Goal: Task Accomplishment & Management: Manage account settings

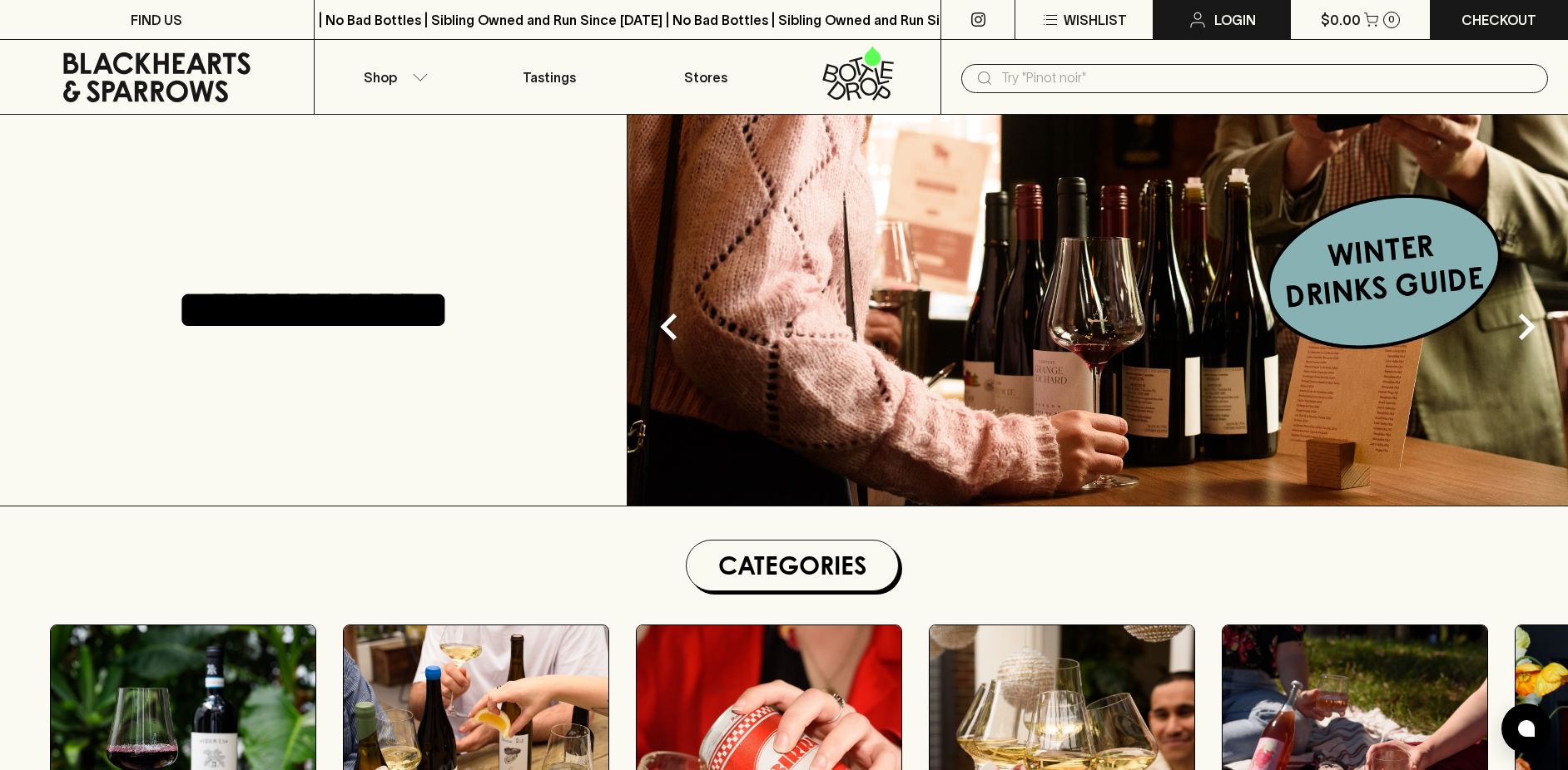
click at [1243, 14] on p "Login" at bounding box center [1235, 19] width 42 height 20
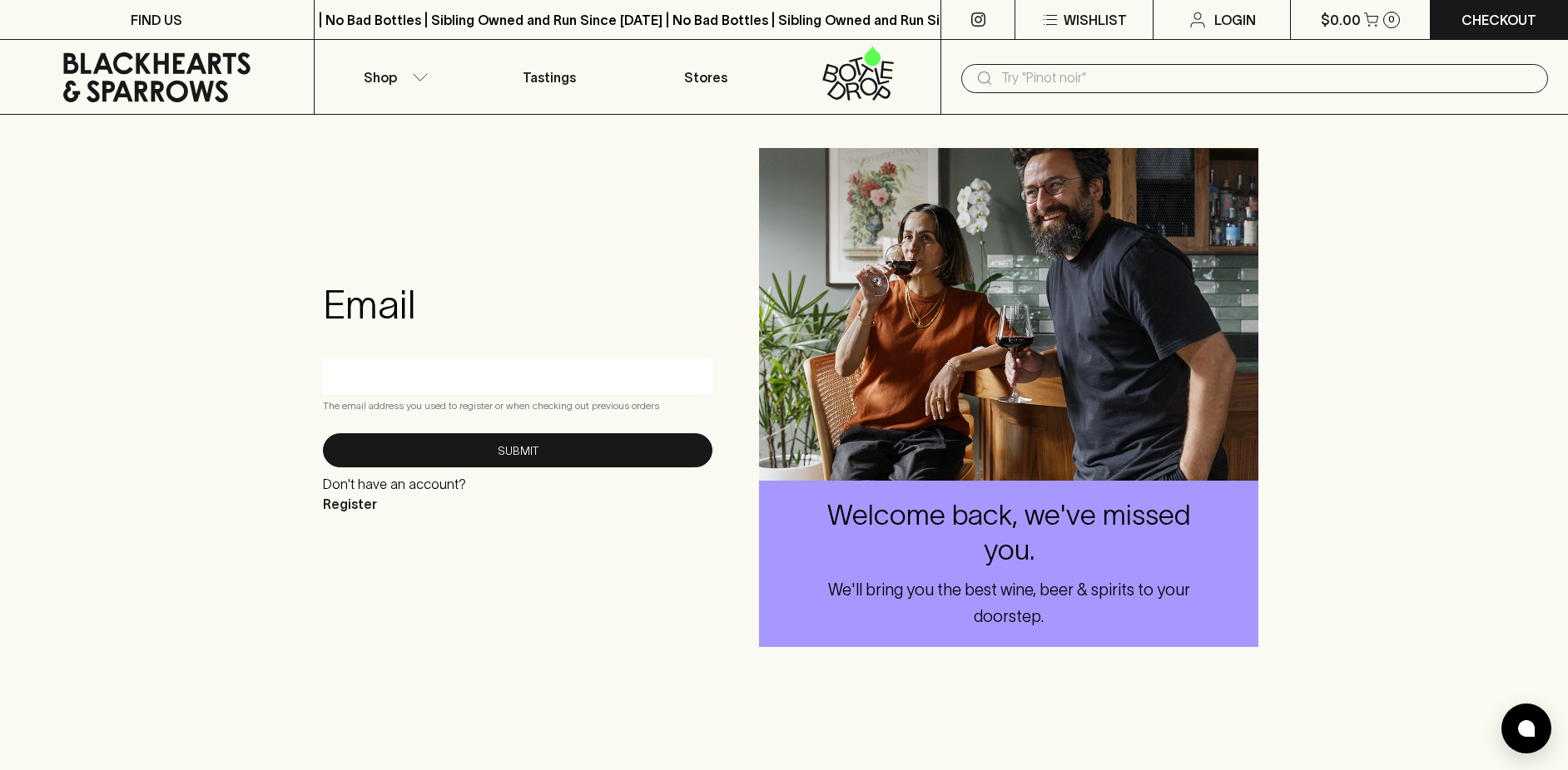
click at [499, 365] on input "text" at bounding box center [517, 376] width 365 height 27
type input "[EMAIL_ADDRESS][DOMAIN_NAME]"
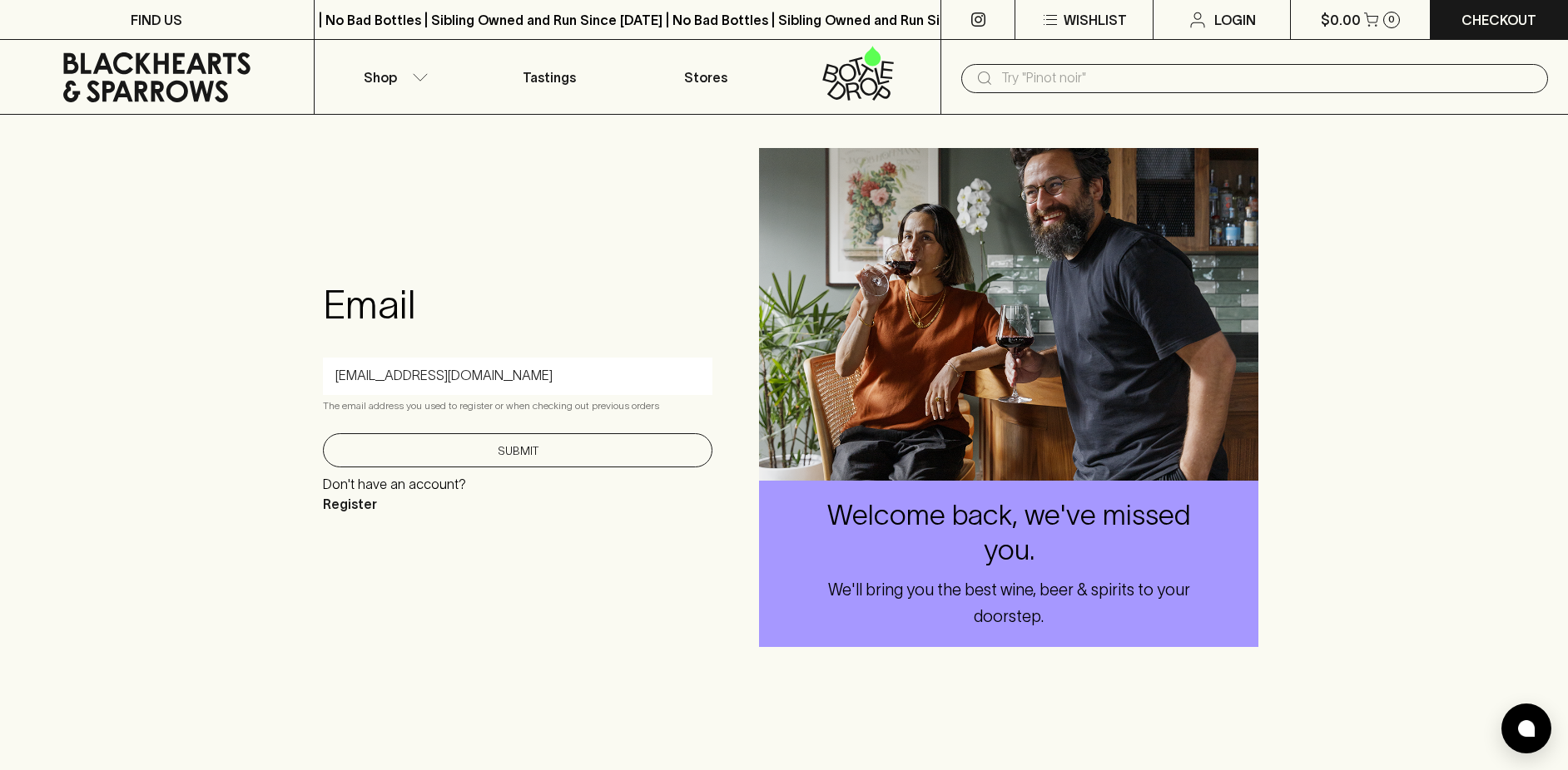
click at [516, 451] on button "Submit" at bounding box center [518, 450] width 390 height 34
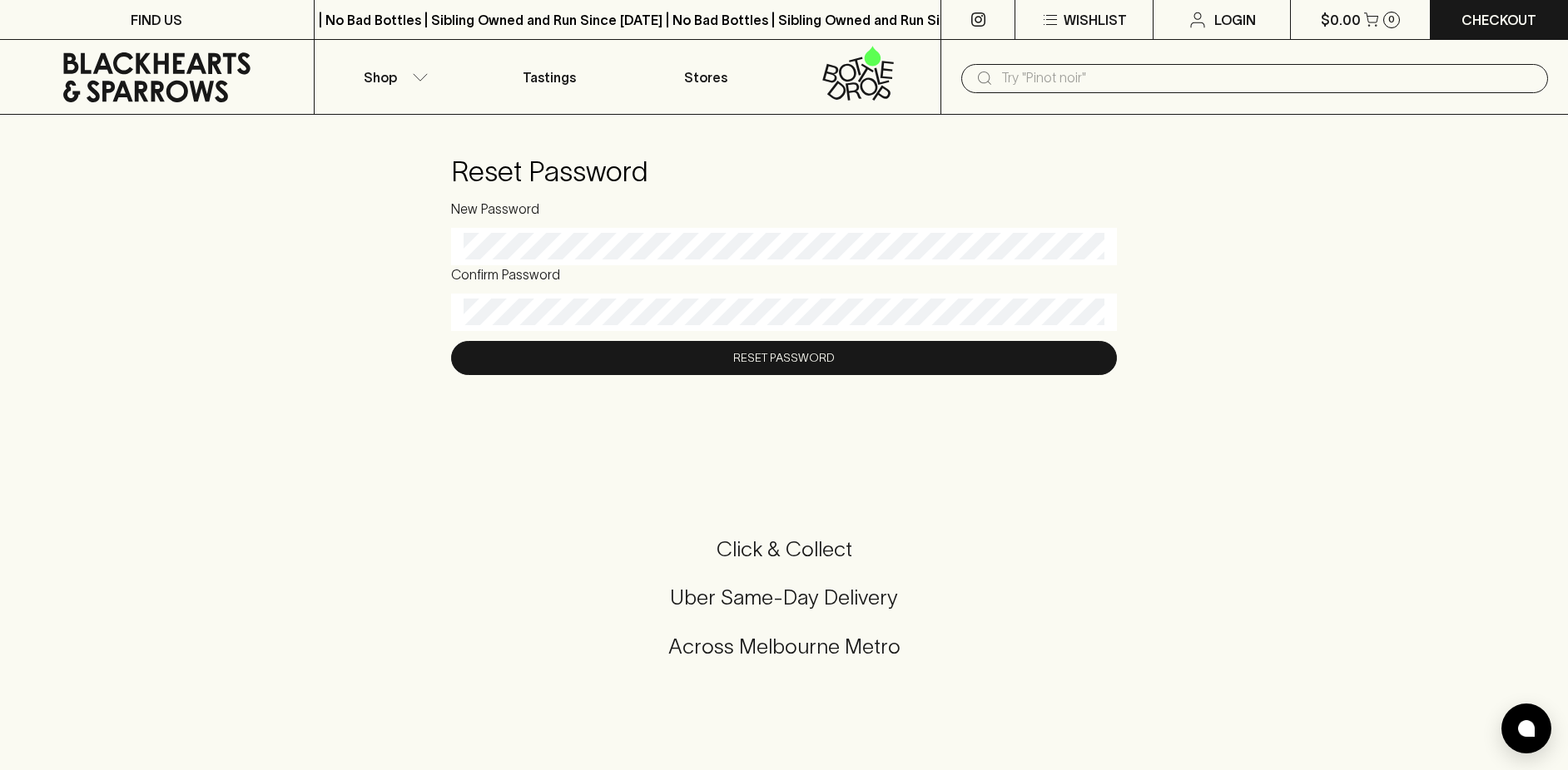
click at [428, 244] on div "Reset Password New Password Confirm Password Reset Password" at bounding box center [784, 264] width 1568 height 300
click at [486, 226] on div "New Password" at bounding box center [783, 232] width 666 height 66
click at [460, 248] on div at bounding box center [783, 246] width 666 height 37
click at [414, 230] on div "Reset Password New Password Confirm Password Reset Password" at bounding box center [784, 264] width 1568 height 300
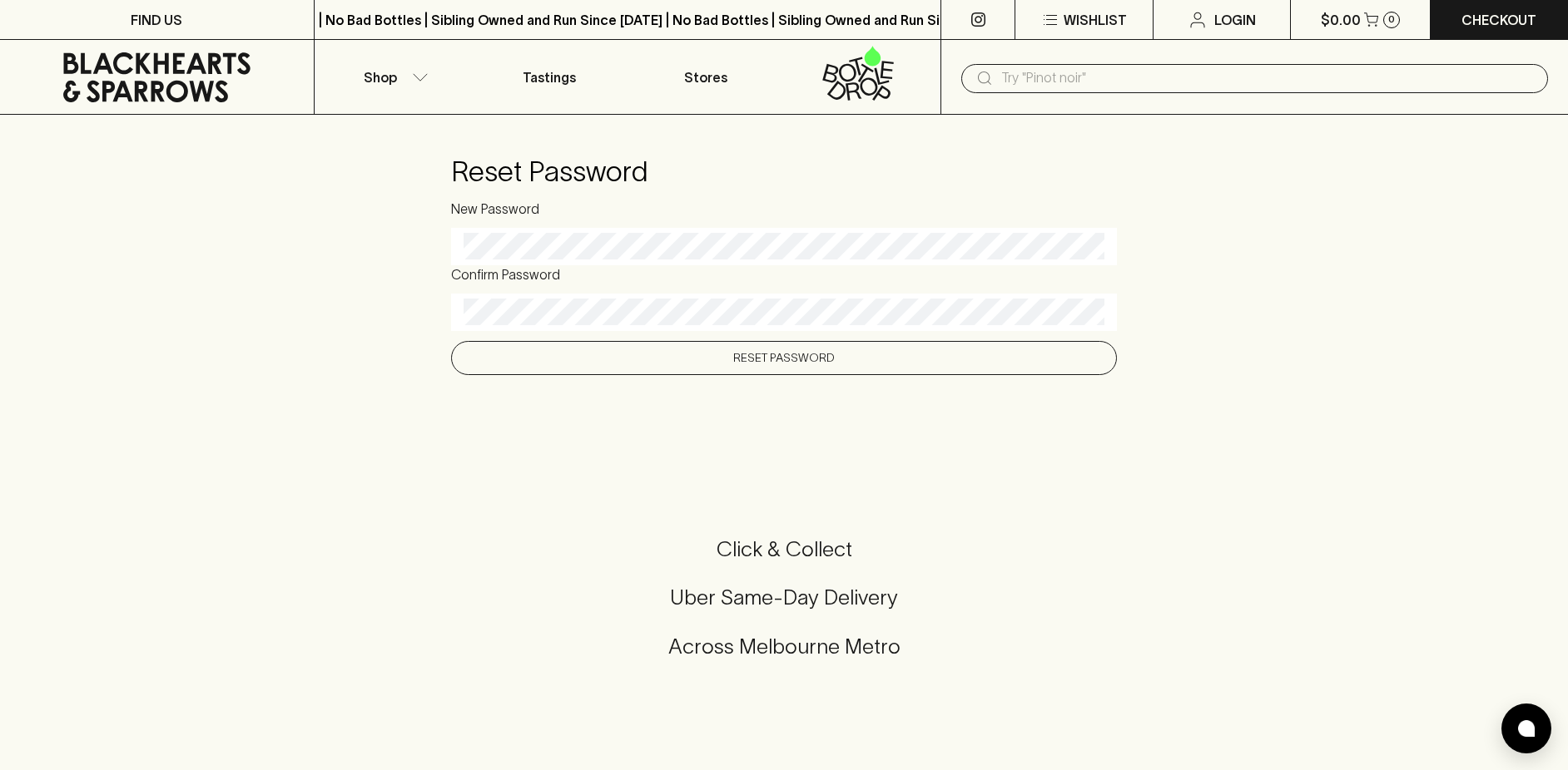
click at [766, 363] on button "Reset Password" at bounding box center [783, 358] width 666 height 34
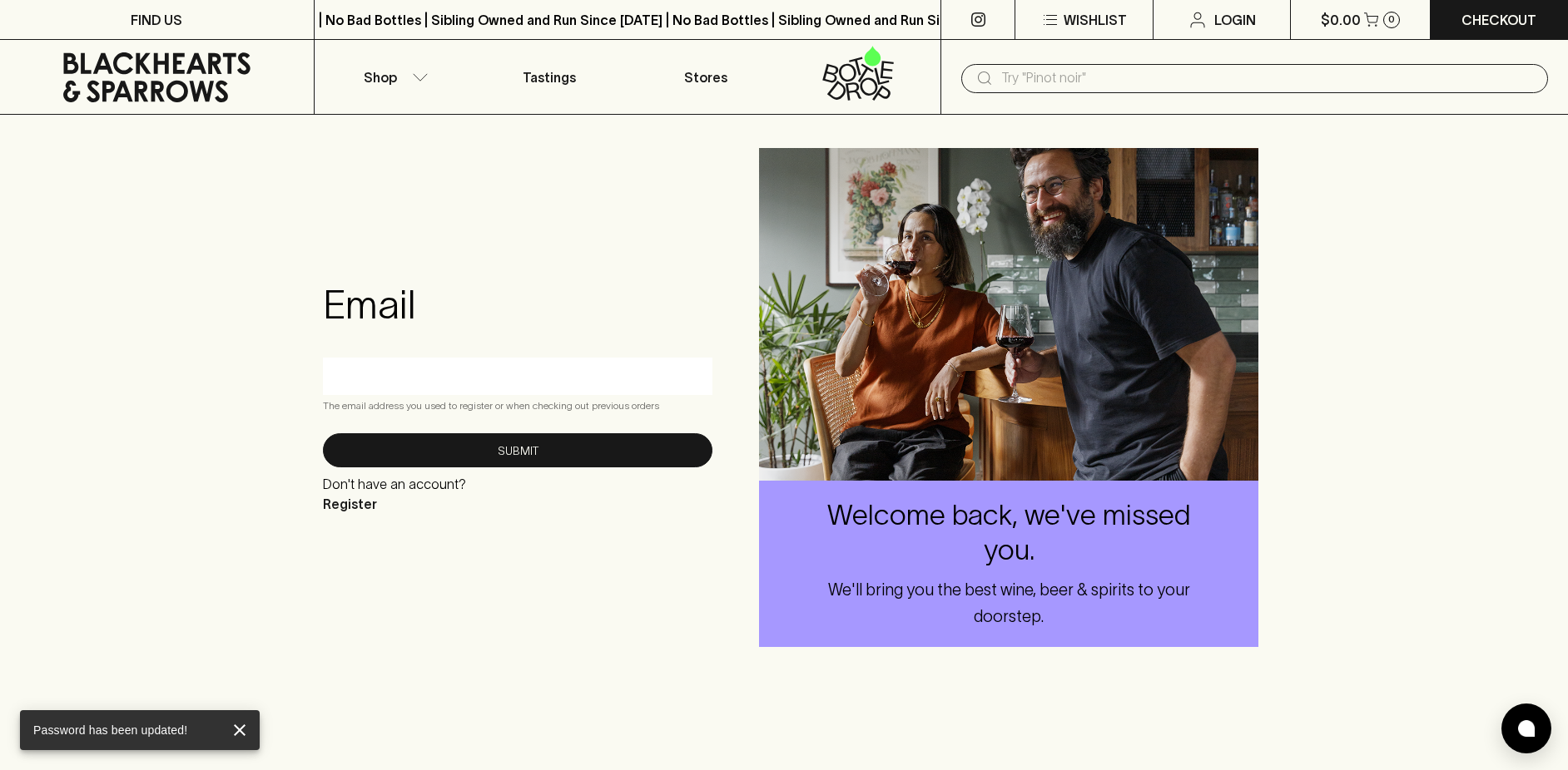
click at [573, 371] on input "text" at bounding box center [517, 376] width 365 height 27
type input "[EMAIL_ADDRESS][DOMAIN_NAME]"
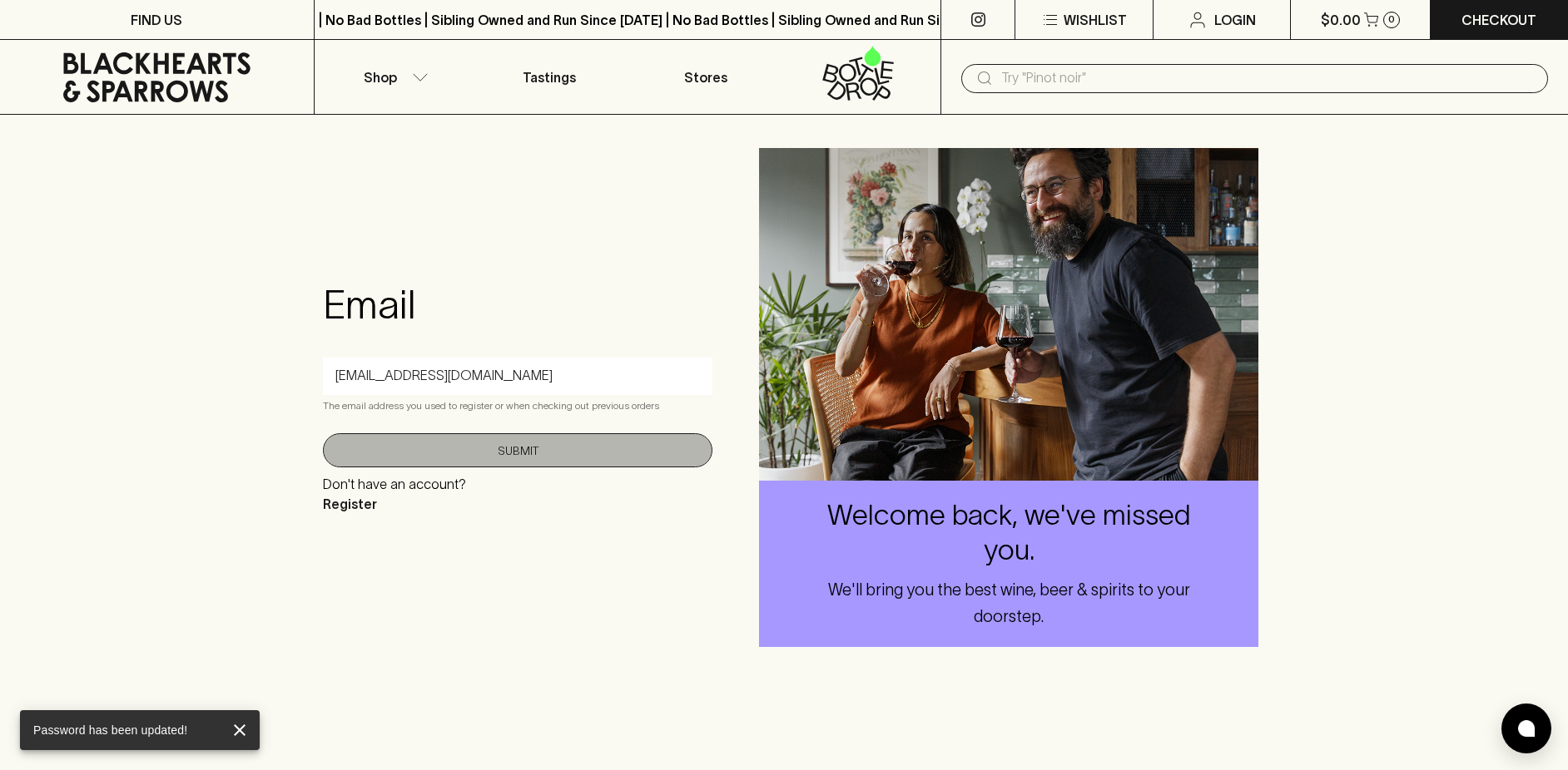
click at [513, 446] on button "Submit" at bounding box center [518, 450] width 390 height 34
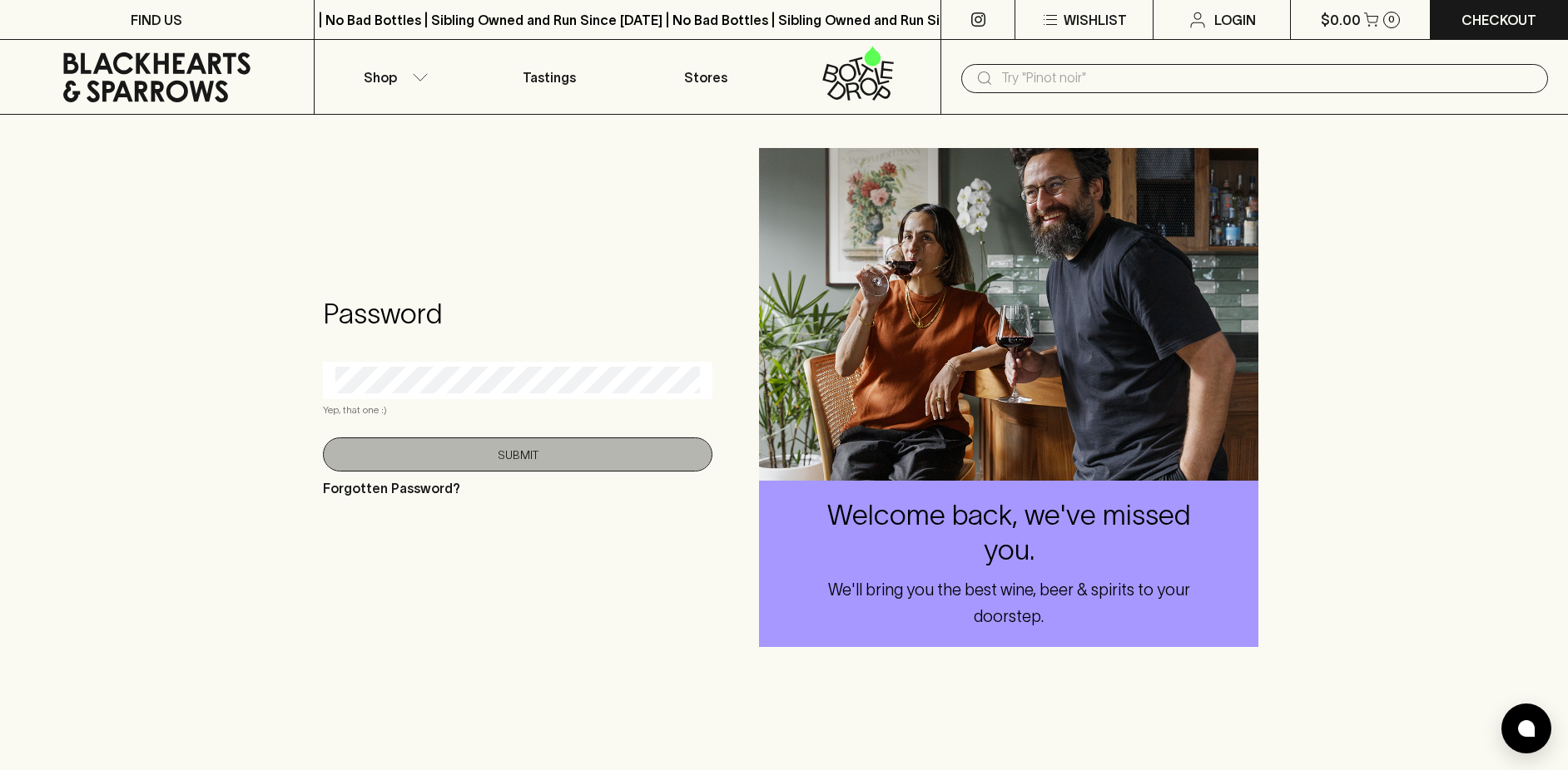
click at [501, 461] on button "Submit" at bounding box center [518, 454] width 390 height 34
click at [517, 458] on button "Submit" at bounding box center [518, 454] width 390 height 34
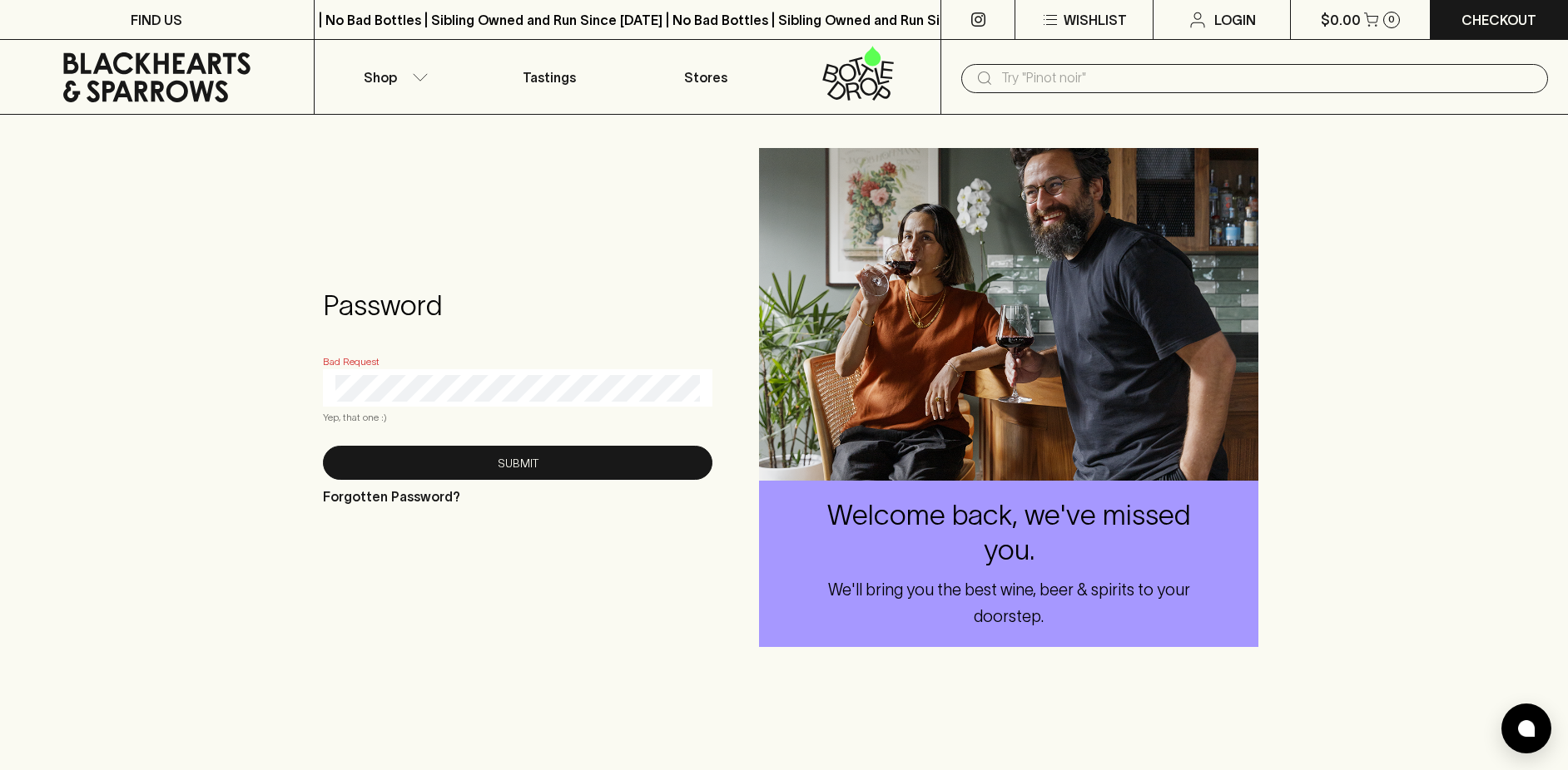
click at [405, 371] on div at bounding box center [518, 388] width 390 height 37
click at [352, 358] on div "Bad Request Yep, that one :)" at bounding box center [518, 390] width 390 height 73
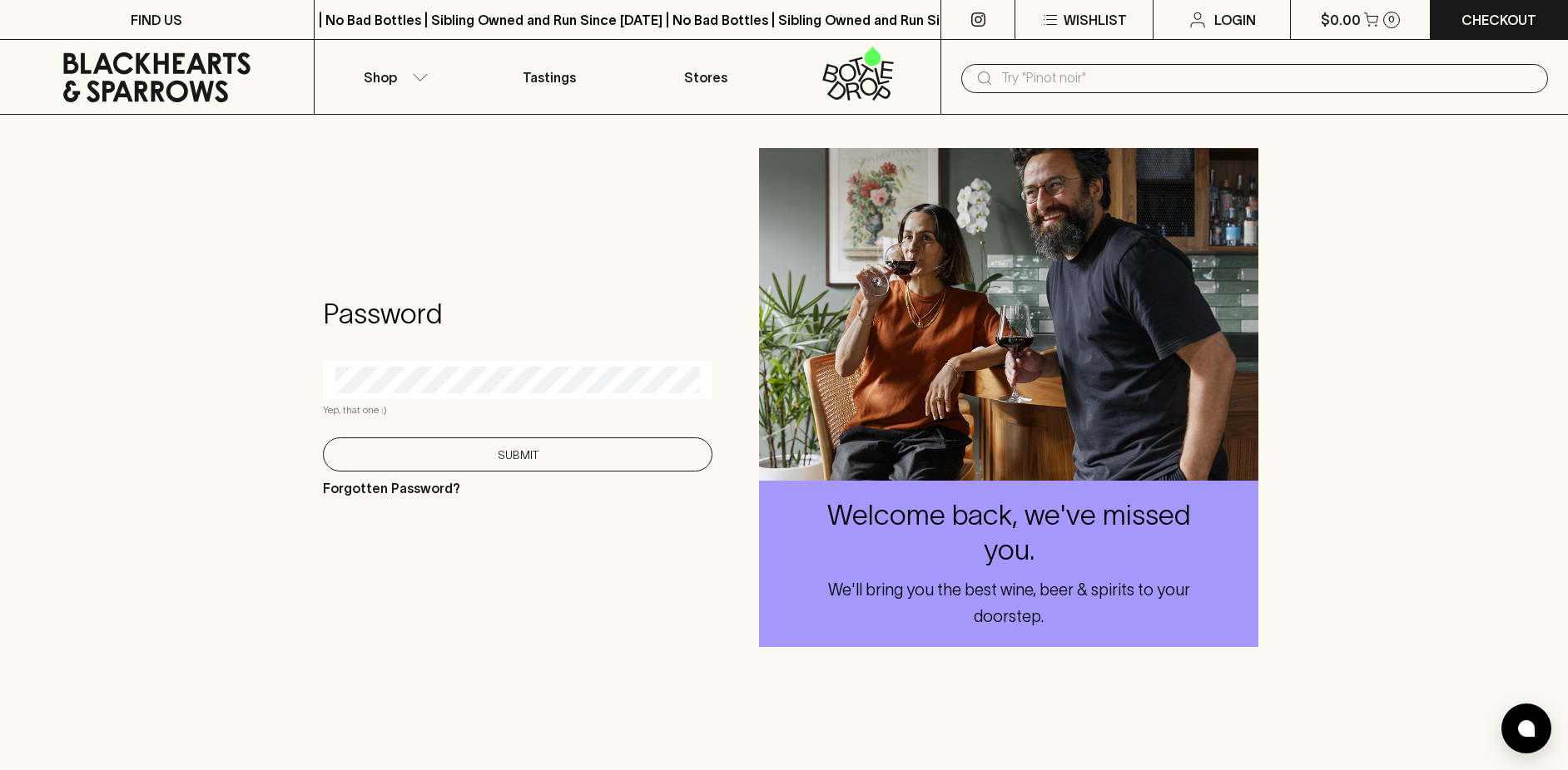
click at [517, 454] on button "Submit" at bounding box center [518, 454] width 390 height 34
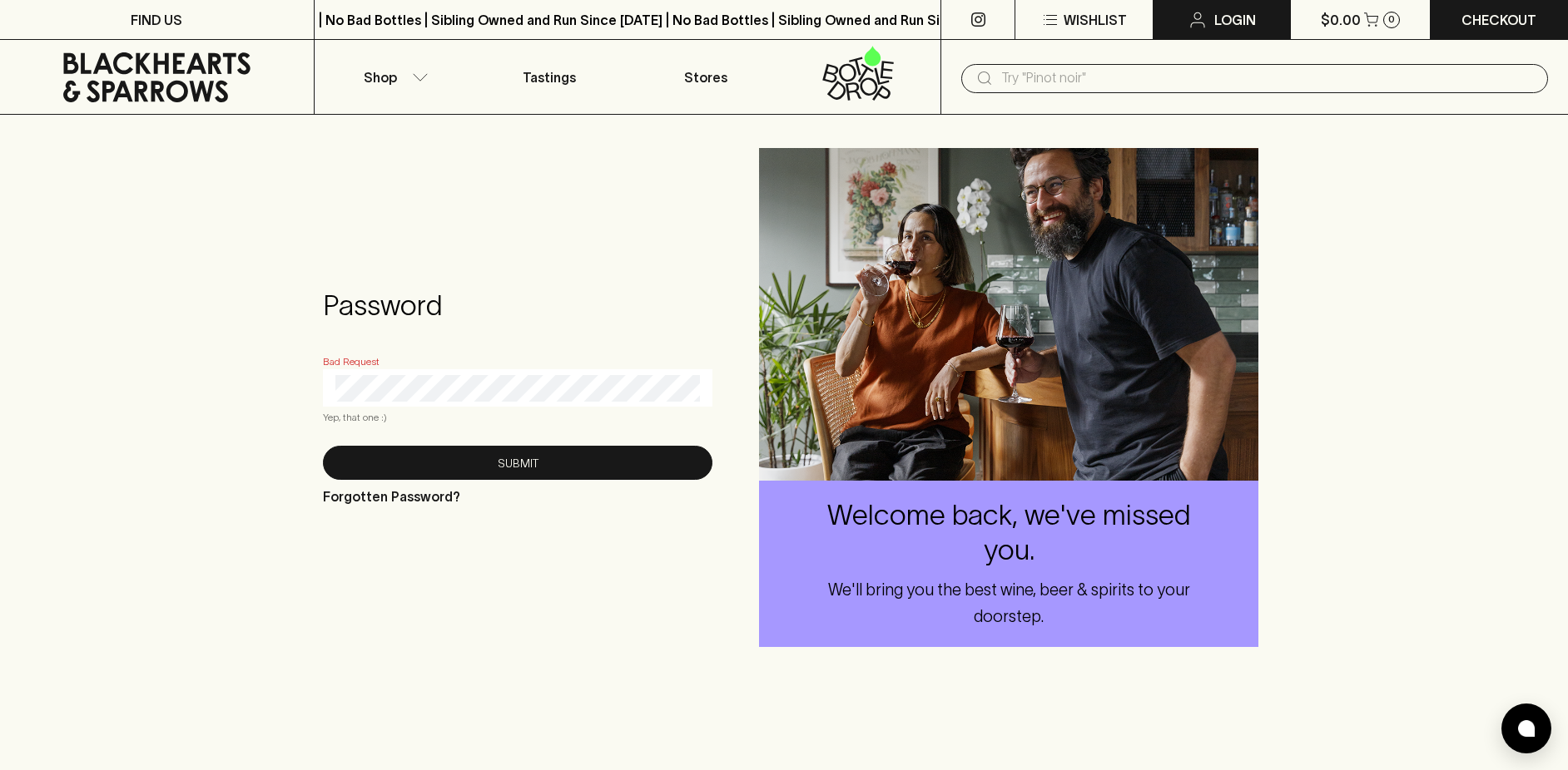
click at [1226, 22] on p "Login" at bounding box center [1235, 19] width 42 height 20
